Goal: Information Seeking & Learning: Understand process/instructions

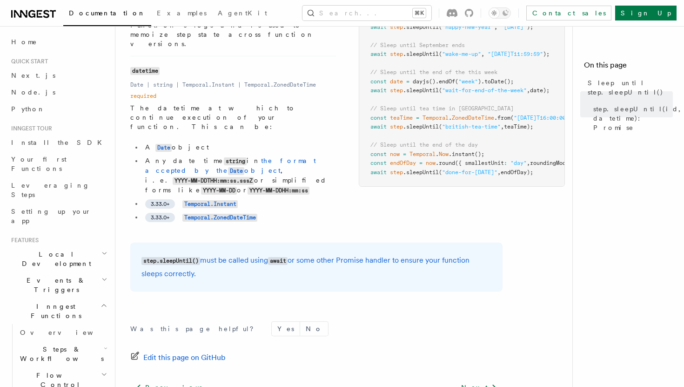
scroll to position [177, 0]
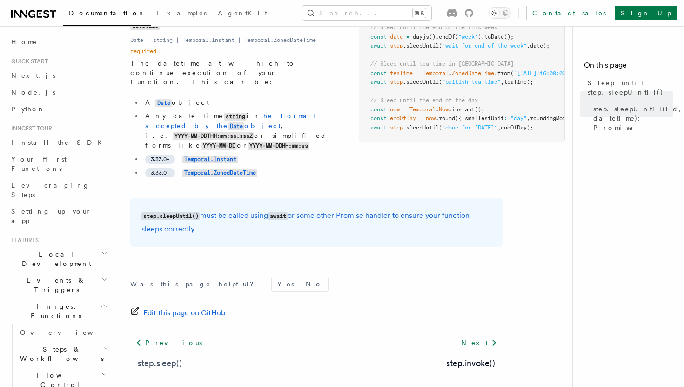
click at [160, 356] on link "step.sleep()" at bounding box center [160, 362] width 44 height 13
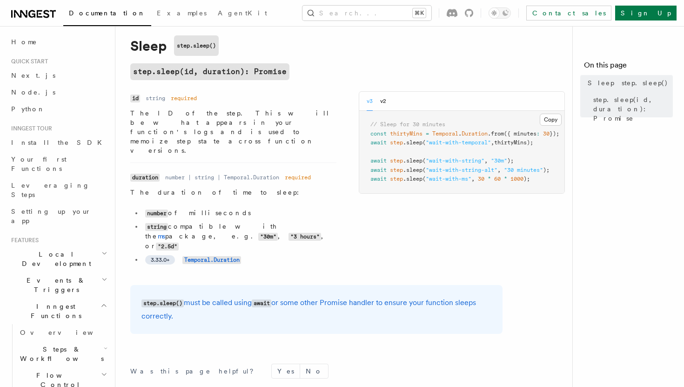
scroll to position [117, 0]
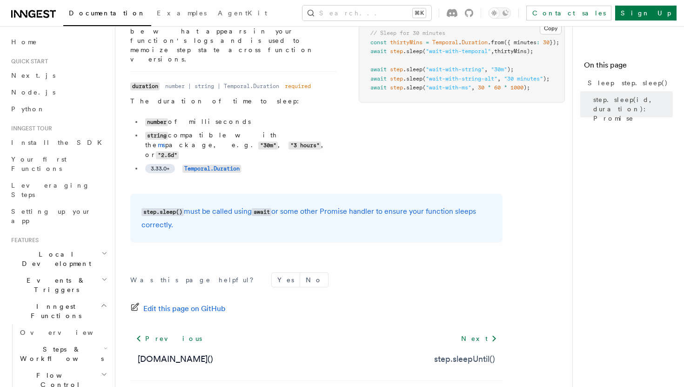
click at [458, 352] on link "step.sleepUntil()" at bounding box center [464, 358] width 61 height 13
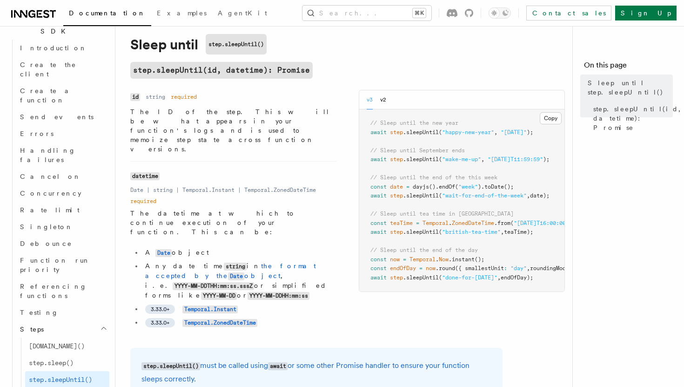
scroll to position [681, 0]
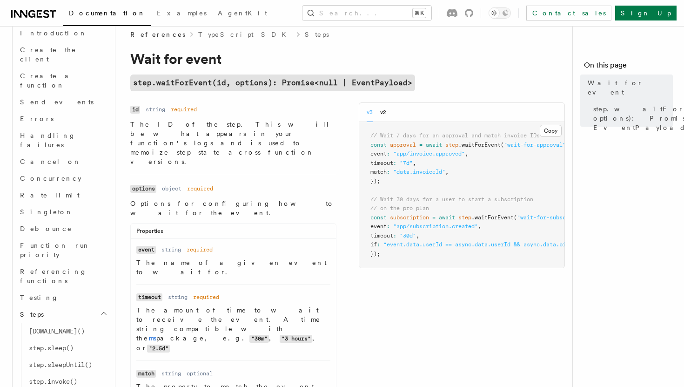
scroll to position [13, 0]
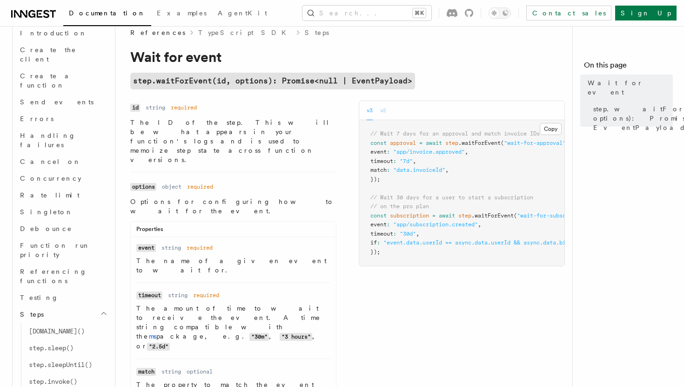
click at [385, 108] on button "v2" at bounding box center [383, 110] width 6 height 19
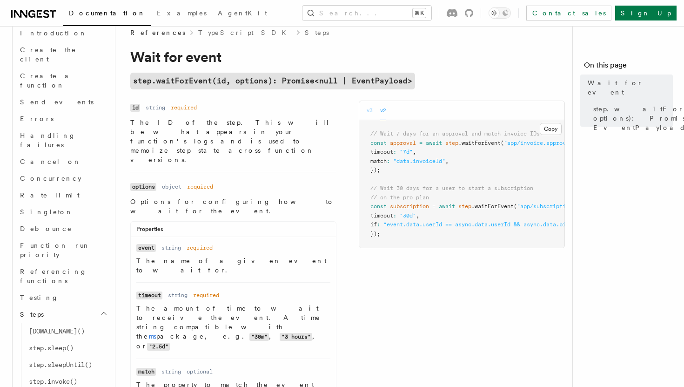
click at [370, 114] on button "v3" at bounding box center [370, 110] width 6 height 19
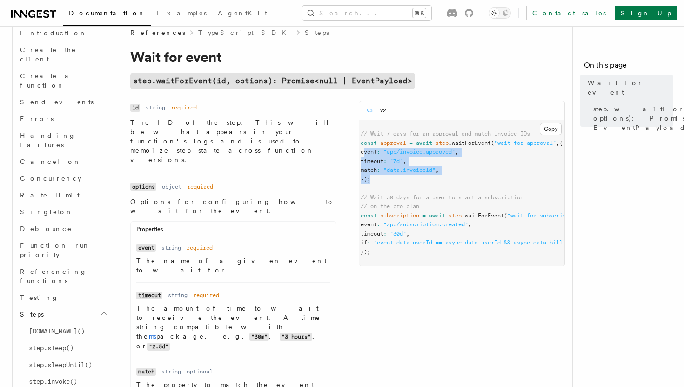
scroll to position [0, 0]
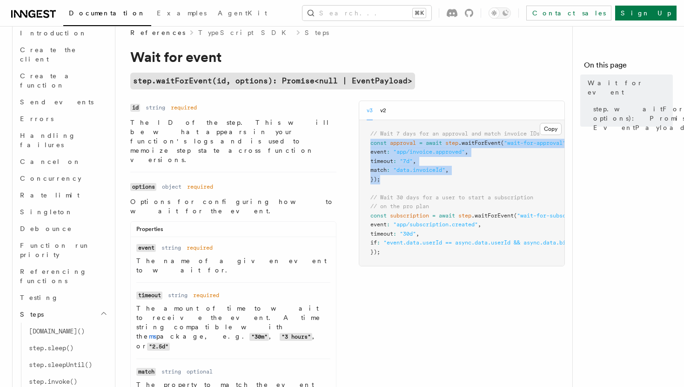
drag, startPoint x: 383, startPoint y: 177, endPoint x: 359, endPoint y: 140, distance: 45.0
click at [359, 140] on pre "// Wait 7 days for an approval and match invoice IDs const approval = await ste…" at bounding box center [461, 193] width 205 height 146
copy code "const approval = await step .waitForEvent ( "wait-for-approval" , { event : "ap…"
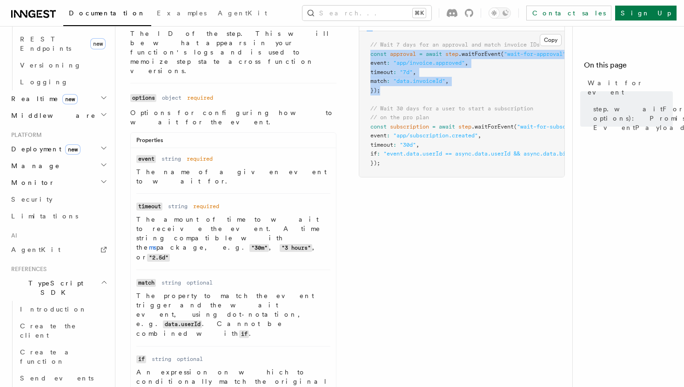
scroll to position [349, 0]
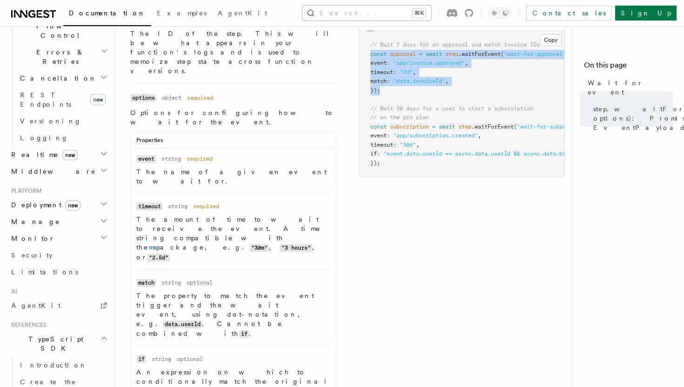
click at [380, 16] on button "Search... ⌘K" at bounding box center [366, 13] width 129 height 15
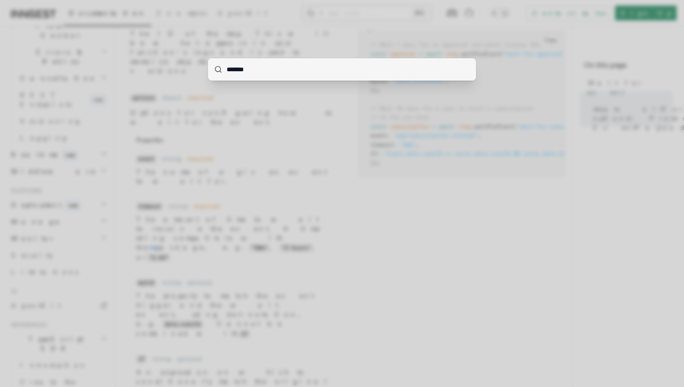
type input "*******"
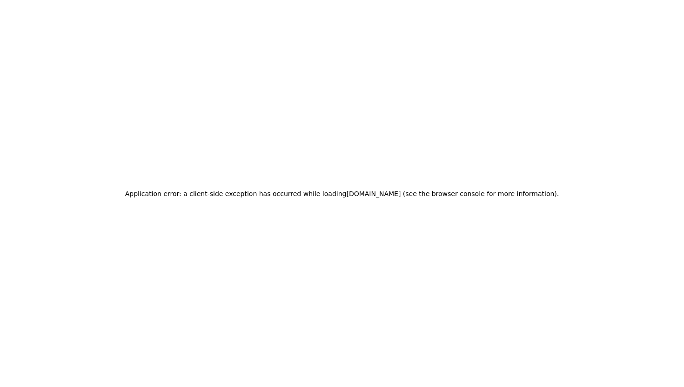
scroll to position [27, 0]
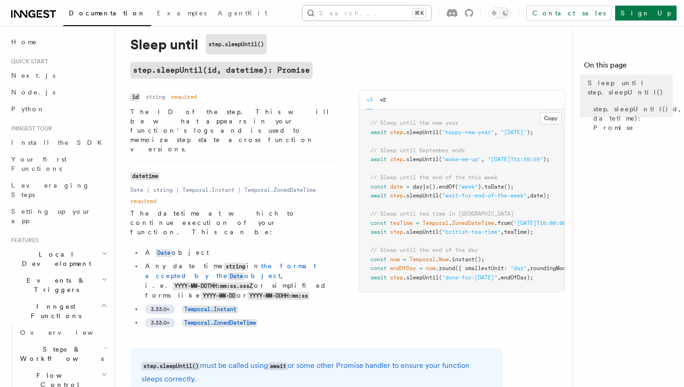
click at [414, 18] on button "Search... ⌘K" at bounding box center [366, 13] width 129 height 15
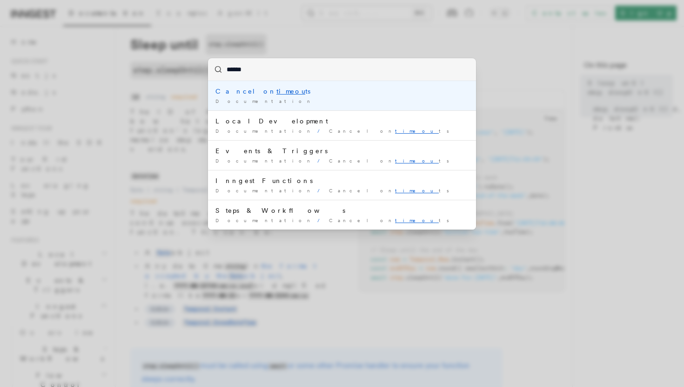
type input "*******"
click at [276, 88] on mark "timeout" at bounding box center [291, 90] width 31 height 7
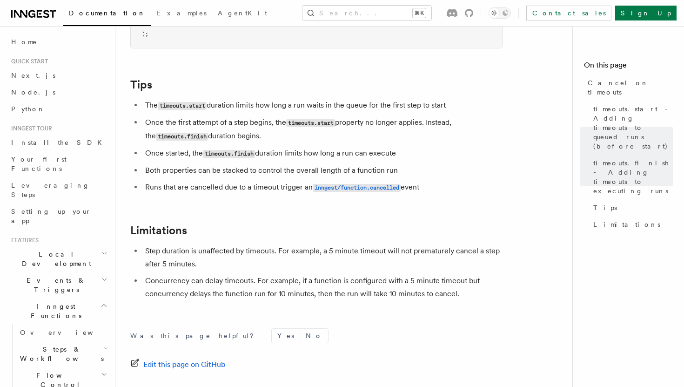
scroll to position [838, 0]
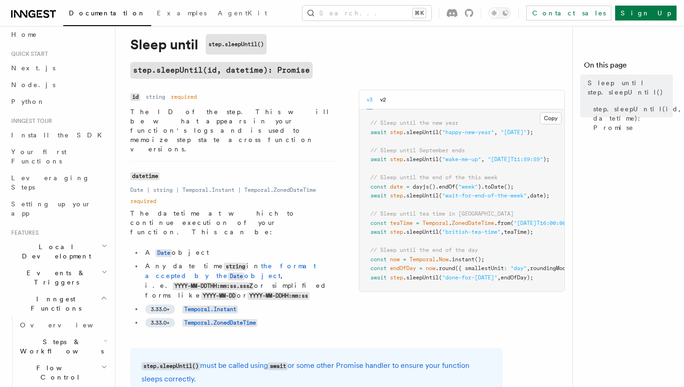
scroll to position [9, 0]
click at [188, 305] on code "Temporal.Instant" at bounding box center [209, 309] width 55 height 8
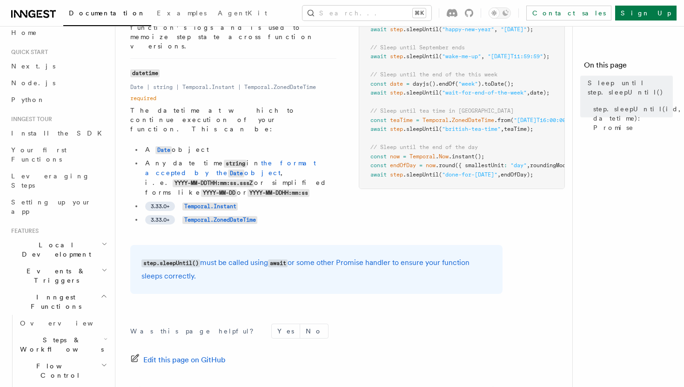
scroll to position [133, 0]
